Goal: Connect with others: Connect with others

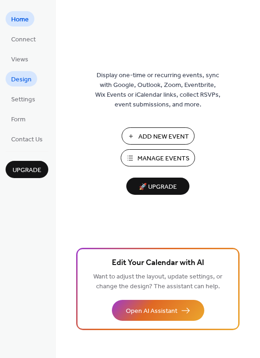
click at [26, 82] on span "Design" at bounding box center [21, 80] width 20 height 10
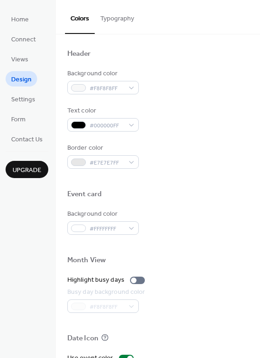
scroll to position [398, 0]
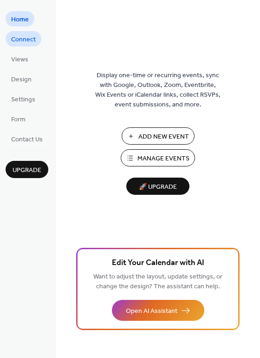
click at [35, 41] on span "Connect" at bounding box center [23, 40] width 25 height 10
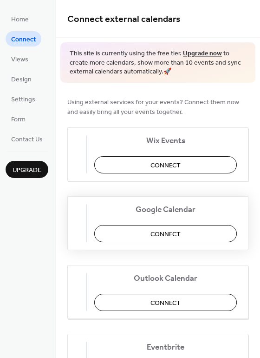
click at [146, 230] on button "Connect" at bounding box center [165, 233] width 143 height 17
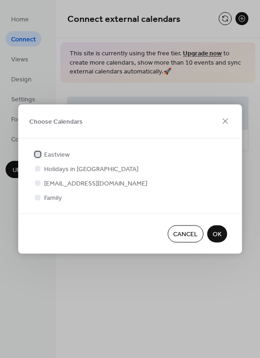
click at [56, 155] on span "Eastview" at bounding box center [57, 155] width 26 height 10
click at [57, 167] on span "Holidays in United States" at bounding box center [91, 170] width 94 height 10
click at [40, 168] on div at bounding box center [38, 169] width 6 height 6
click at [38, 168] on div at bounding box center [38, 169] width 6 height 6
click at [57, 183] on span "eastviewnazarene@gmail.com" at bounding box center [95, 184] width 103 height 10
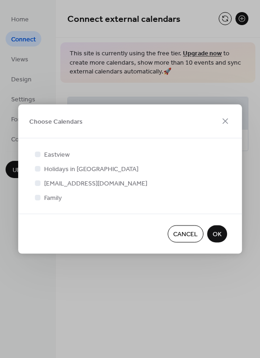
click at [36, 199] on div at bounding box center [38, 197] width 6 height 6
click at [38, 155] on icon at bounding box center [38, 154] width 4 height 4
click at [38, 170] on div at bounding box center [38, 169] width 6 height 6
click at [38, 186] on div at bounding box center [37, 182] width 9 height 9
click at [39, 155] on div at bounding box center [38, 154] width 6 height 6
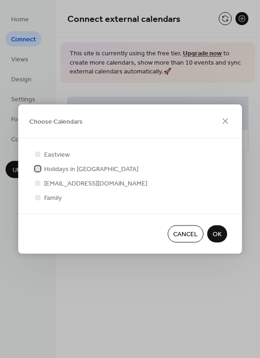
click at [39, 166] on icon at bounding box center [38, 168] width 4 height 4
click at [39, 156] on div at bounding box center [38, 154] width 6 height 6
click at [218, 237] on span "OK" at bounding box center [217, 235] width 9 height 10
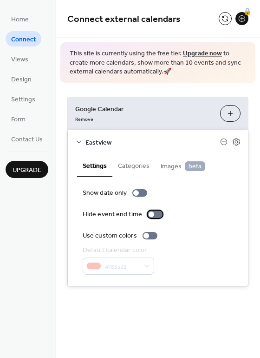
click at [154, 215] on div at bounding box center [155, 214] width 15 height 7
click at [235, 113] on button "Choose Calendars" at bounding box center [230, 113] width 20 height 17
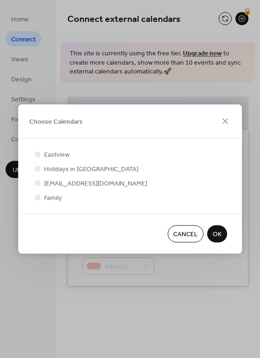
click at [210, 234] on button "OK" at bounding box center [217, 234] width 20 height 17
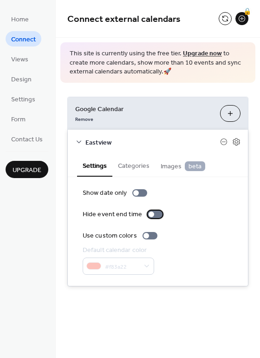
click at [151, 217] on div at bounding box center [155, 214] width 15 height 7
click at [39, 175] on span "Upgrade" at bounding box center [27, 171] width 29 height 10
